Goal: Check status

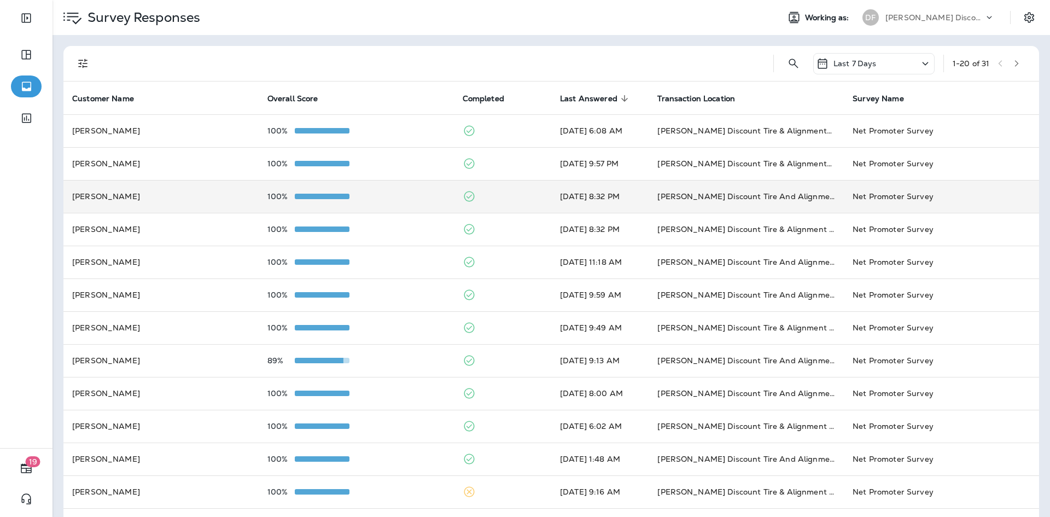
click at [160, 194] on td "[PERSON_NAME]" at bounding box center [160, 196] width 195 height 33
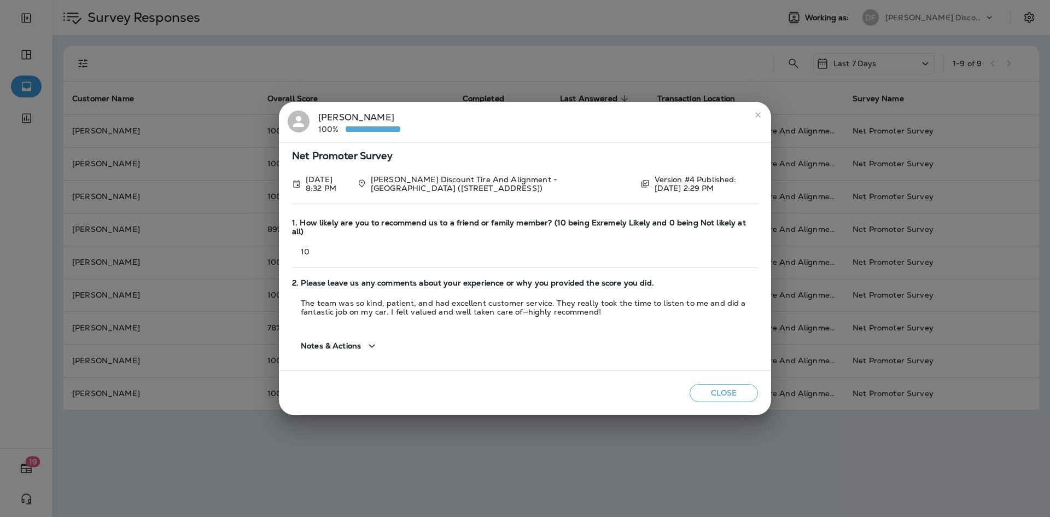
click at [760, 119] on icon "close" at bounding box center [758, 115] width 9 height 9
